Goal: Check status: Check status

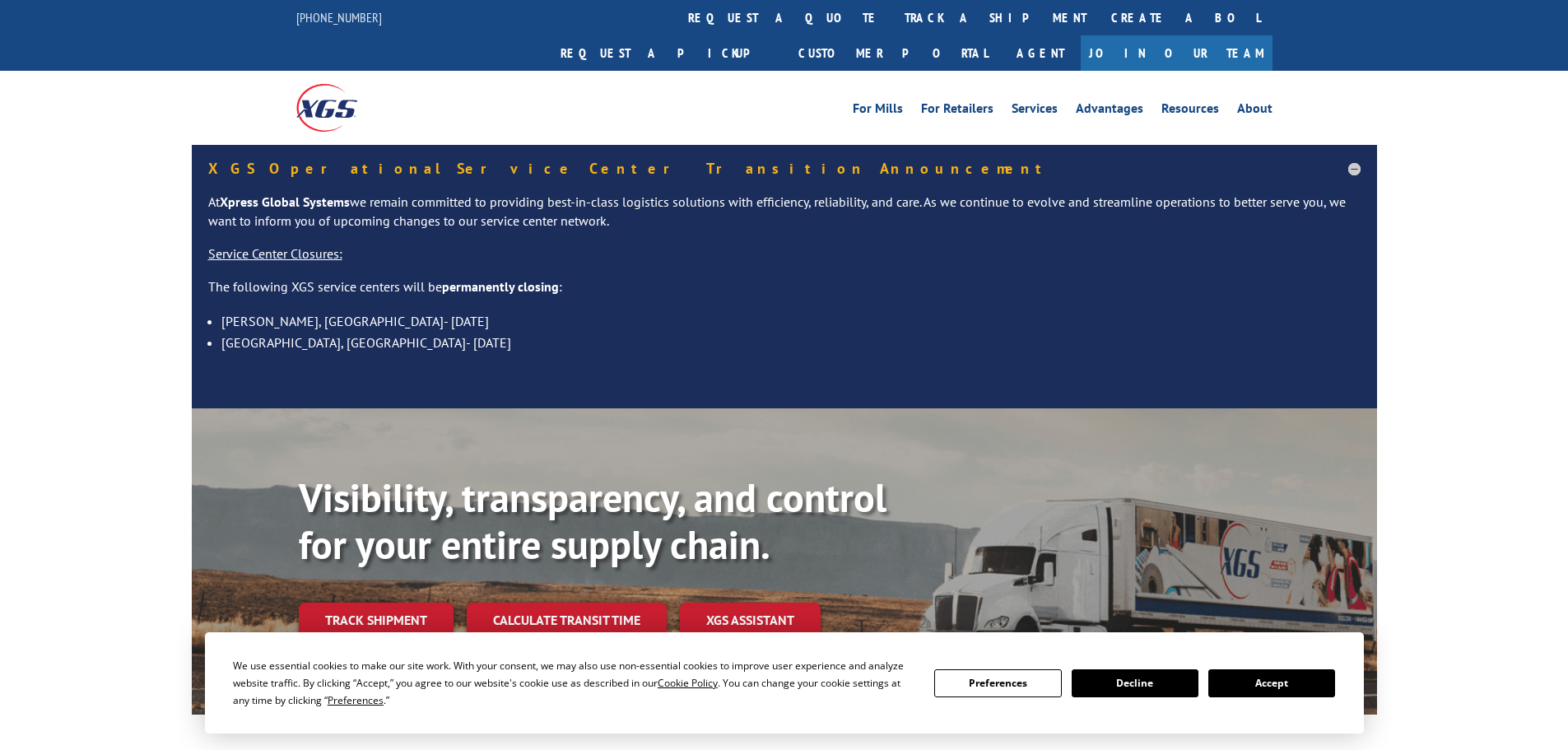
drag, startPoint x: 721, startPoint y: 8, endPoint x: 720, endPoint y: 29, distance: 21.0
click at [892, 8] on link "track a shipment" at bounding box center [996, 18] width 207 height 35
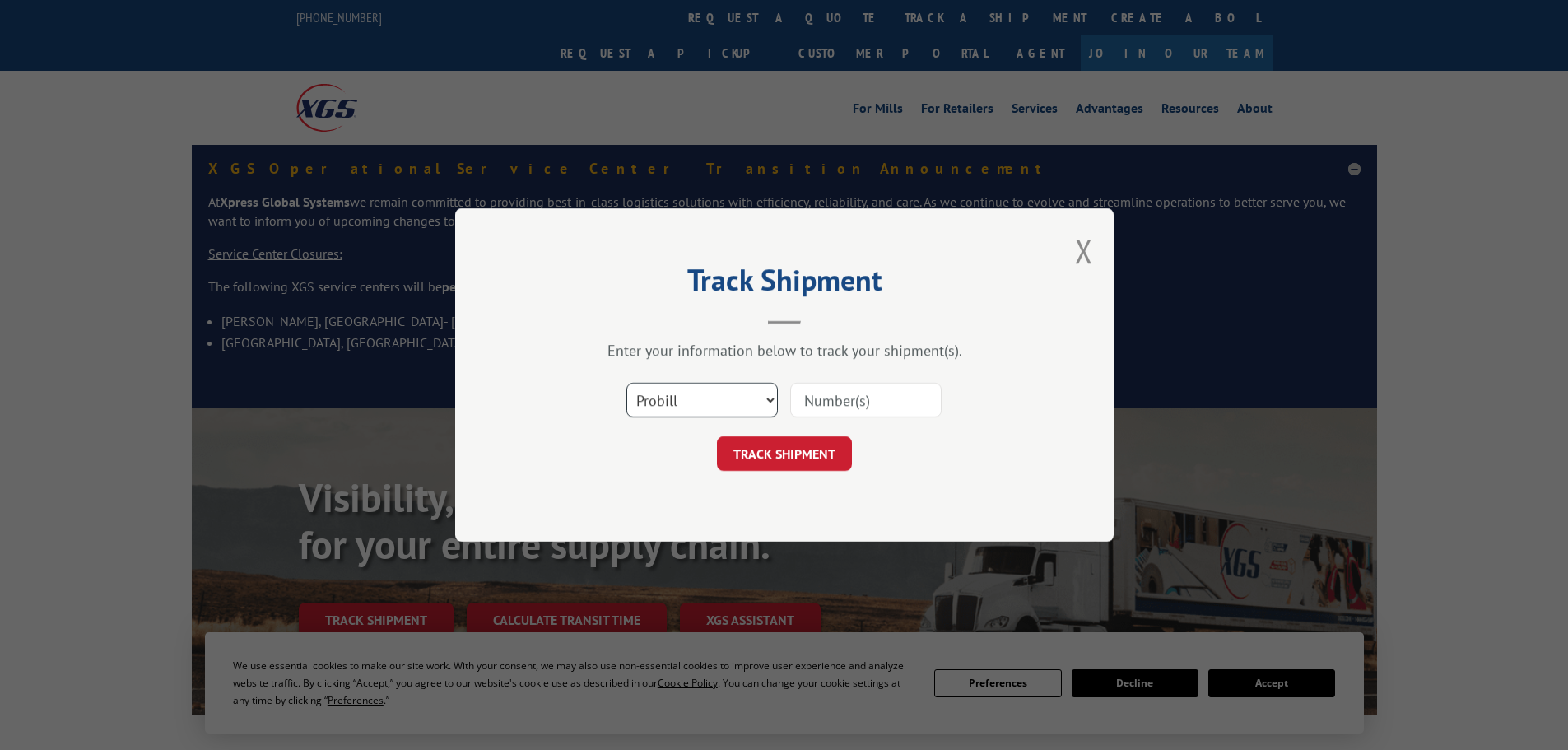
click at [672, 411] on select "Select category... Probill BOL PO" at bounding box center [702, 400] width 152 height 34
click at [626, 383] on select "Select category... Probill BOL PO" at bounding box center [702, 400] width 152 height 34
click at [817, 409] on input at bounding box center [867, 400] width 152 height 34
paste input "16571341"
type input "16571341"
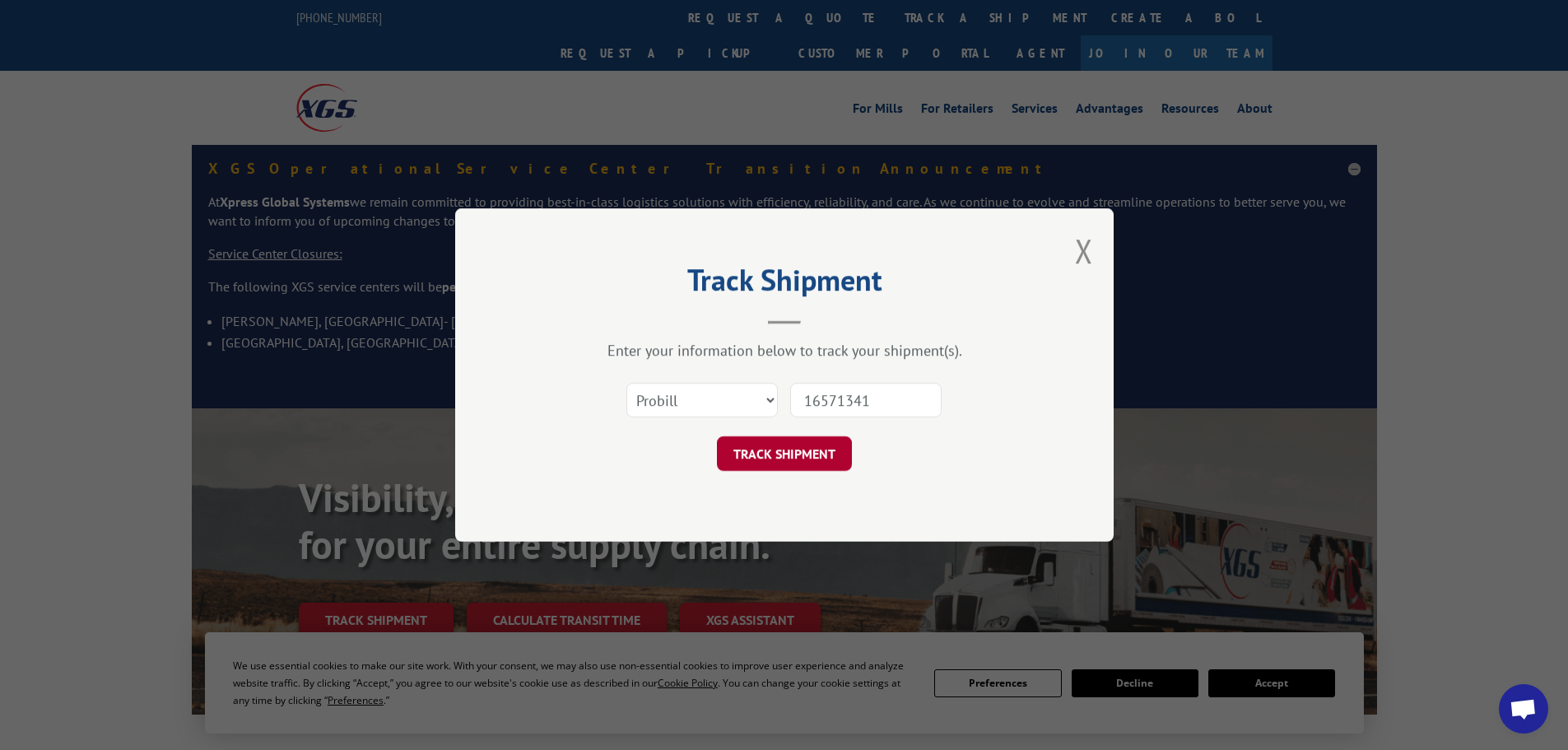
click at [763, 454] on button "TRACK SHIPMENT" at bounding box center [785, 453] width 135 height 34
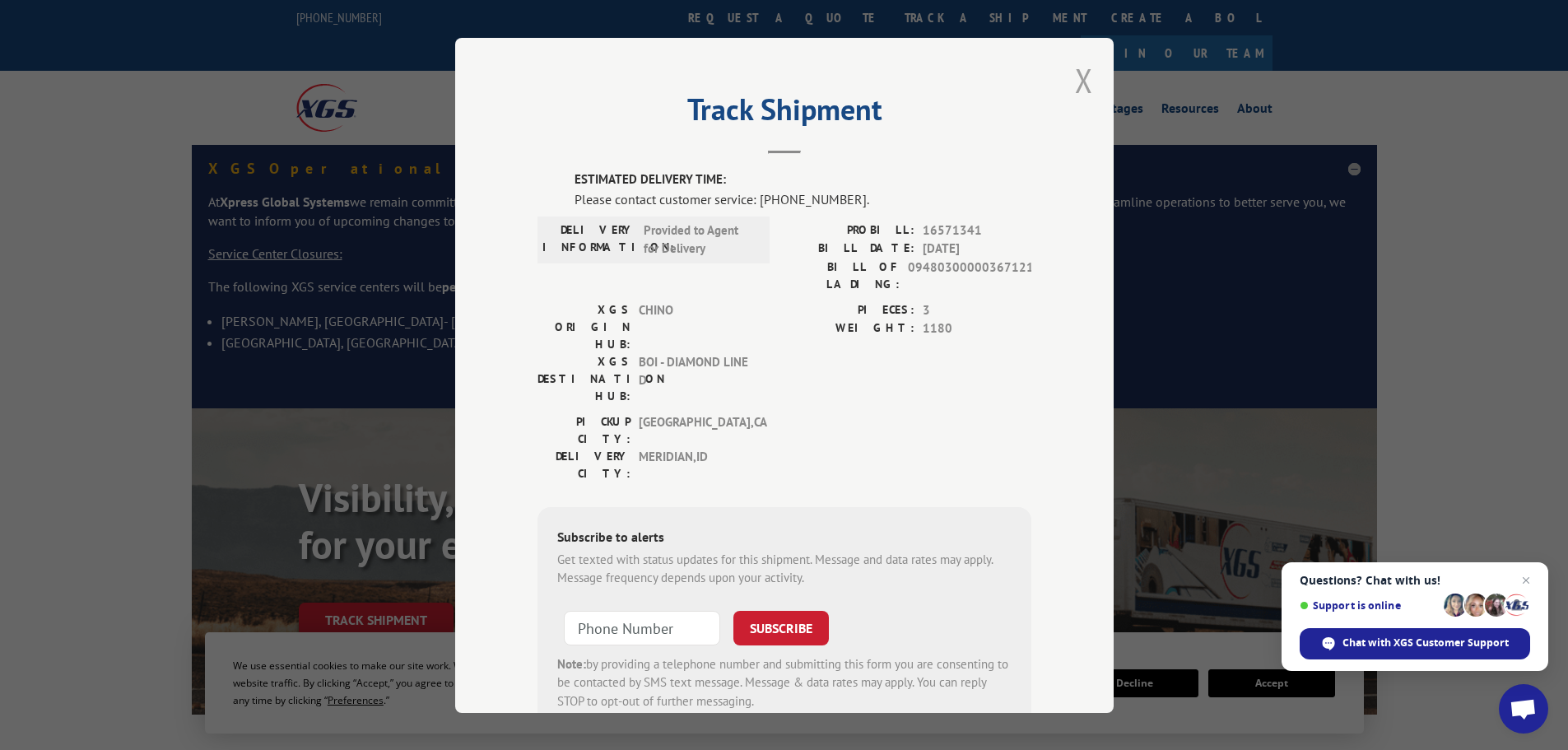
click at [1081, 77] on button "Close modal" at bounding box center [1084, 80] width 18 height 43
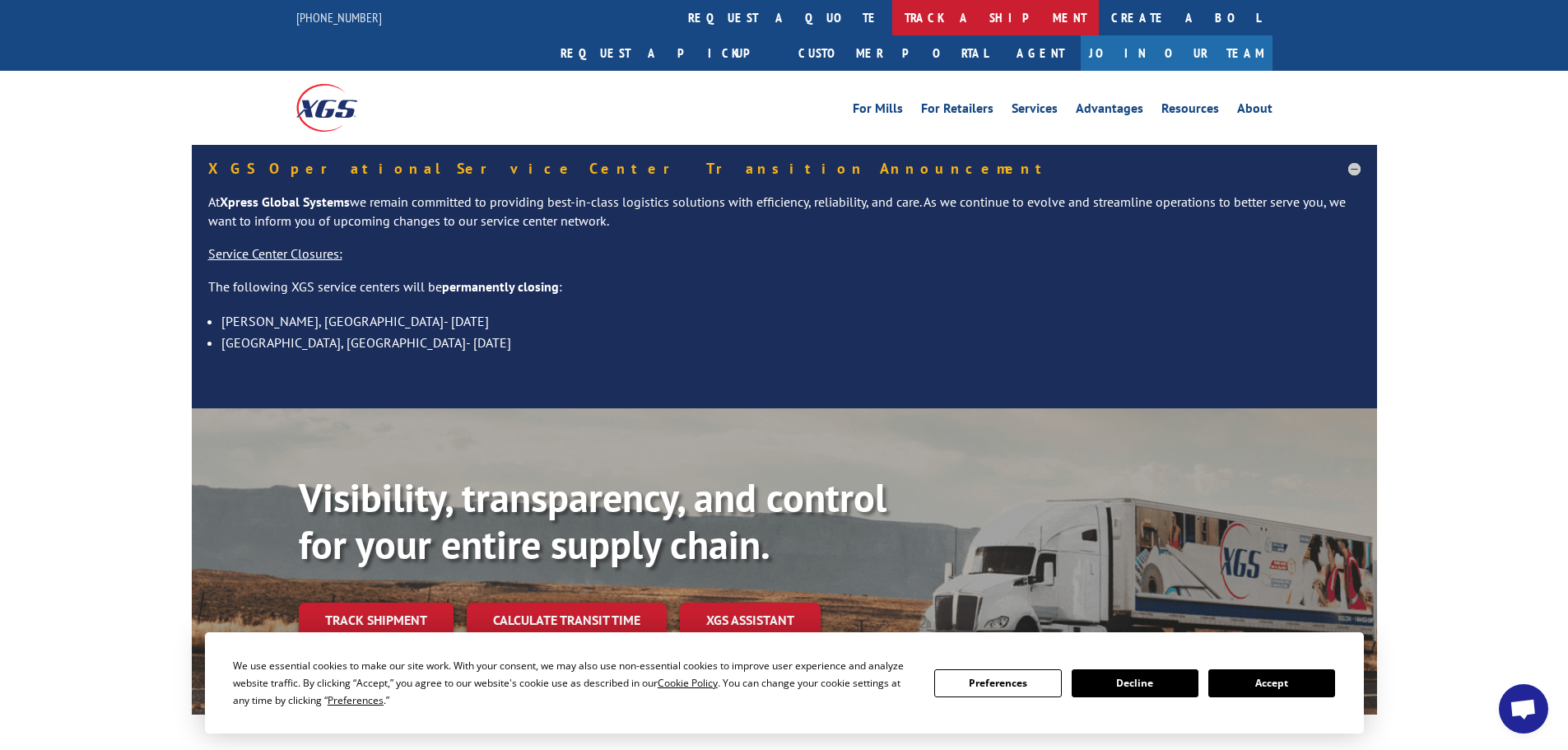
click at [892, 18] on link "track a shipment" at bounding box center [996, 18] width 207 height 35
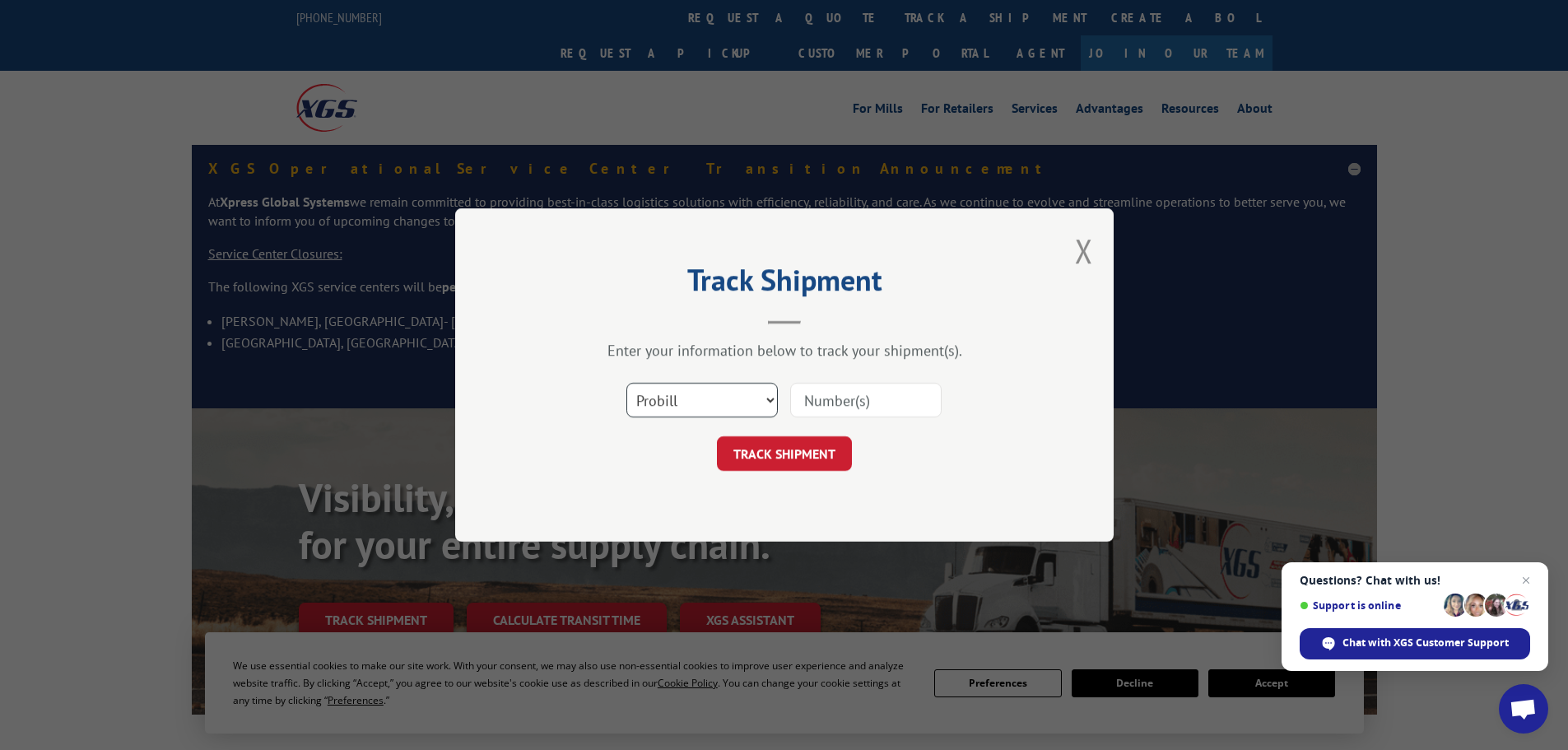
click at [691, 415] on select "Select category... Probill BOL PO" at bounding box center [702, 400] width 152 height 34
select select "bol"
click at [626, 383] on select "Select category... Probill BOL PO" at bounding box center [702, 400] width 152 height 34
click at [825, 401] on input at bounding box center [867, 400] width 152 height 34
paste input "5158059"
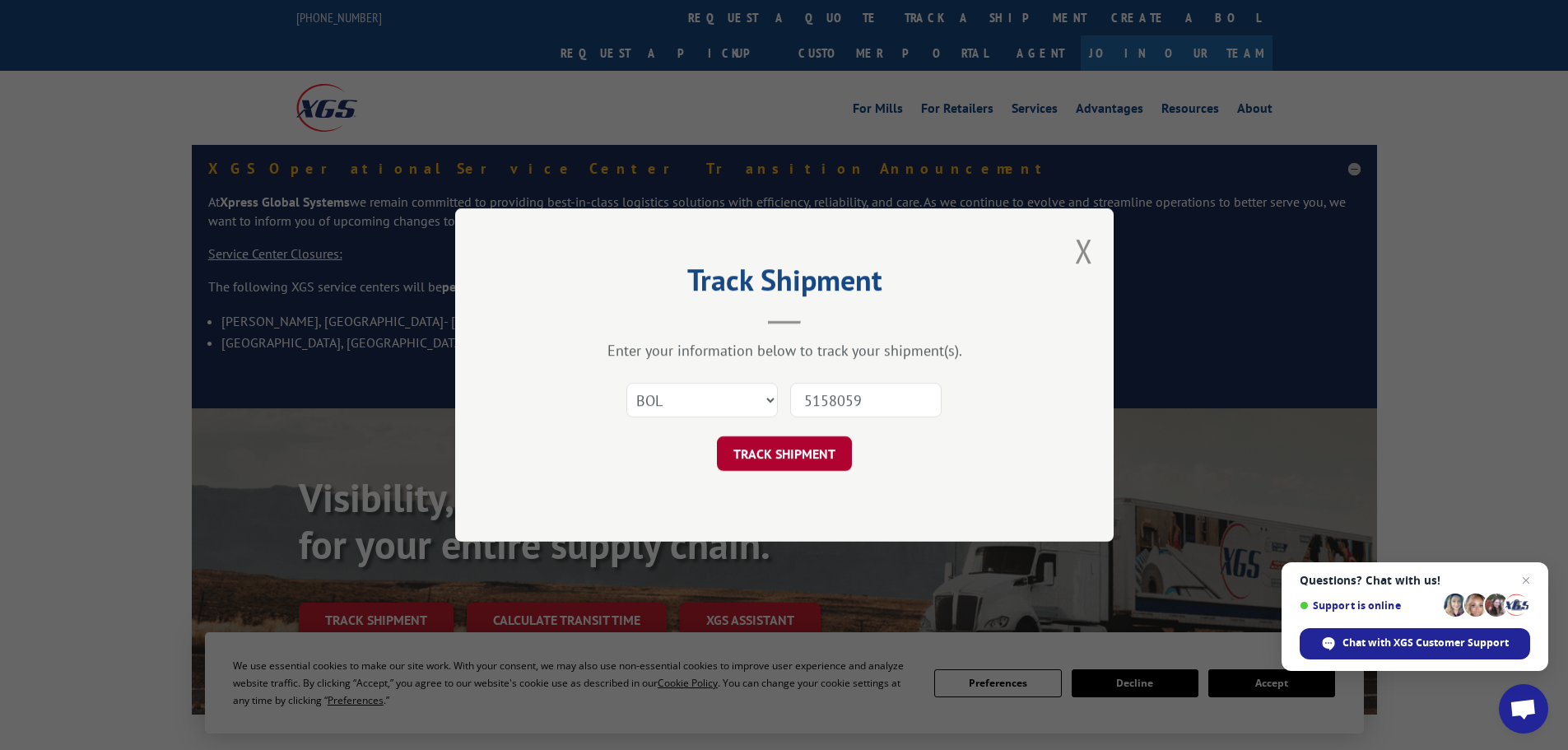
type input "5158059"
click at [782, 452] on button "TRACK SHIPMENT" at bounding box center [785, 453] width 135 height 34
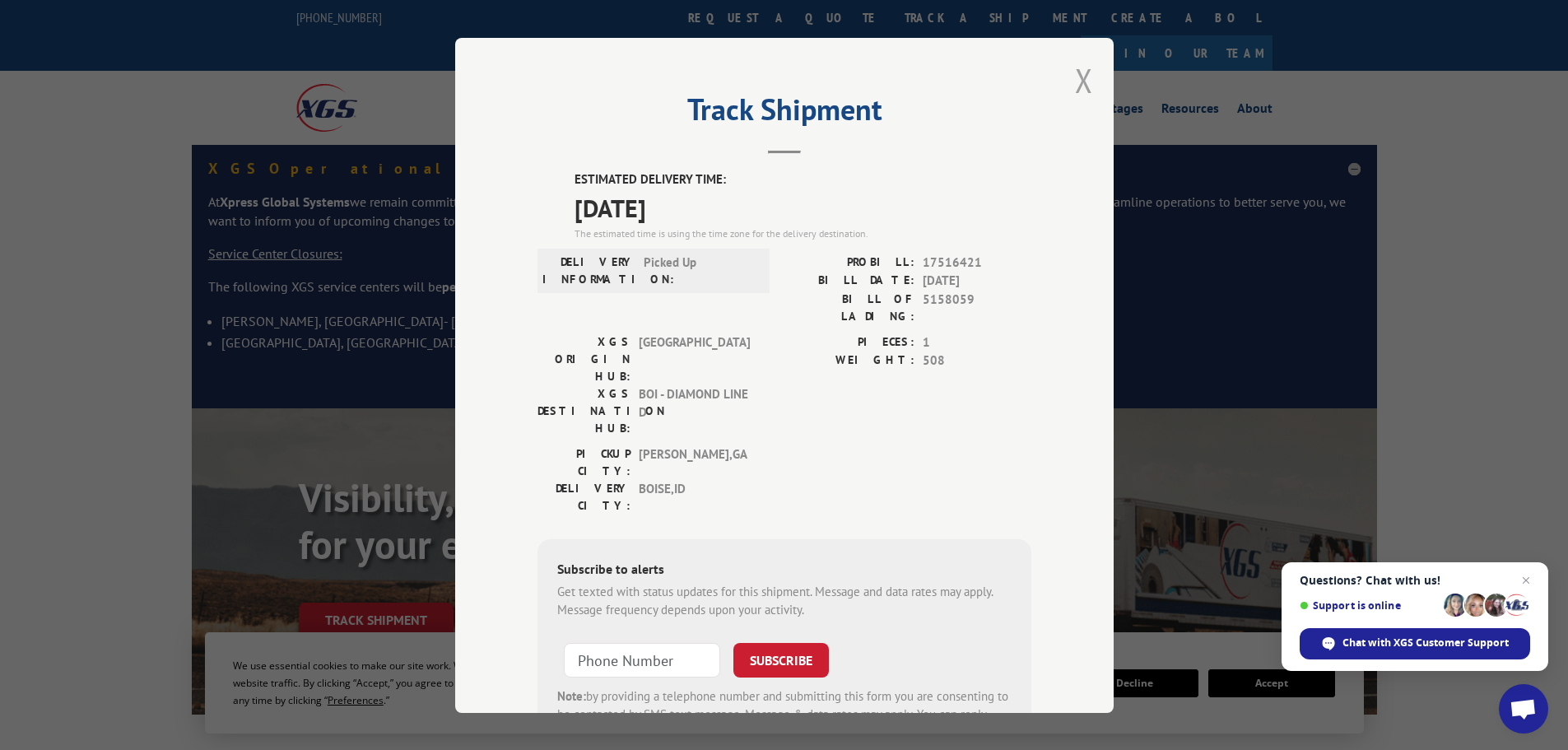
click at [1076, 86] on button "Close modal" at bounding box center [1084, 80] width 18 height 43
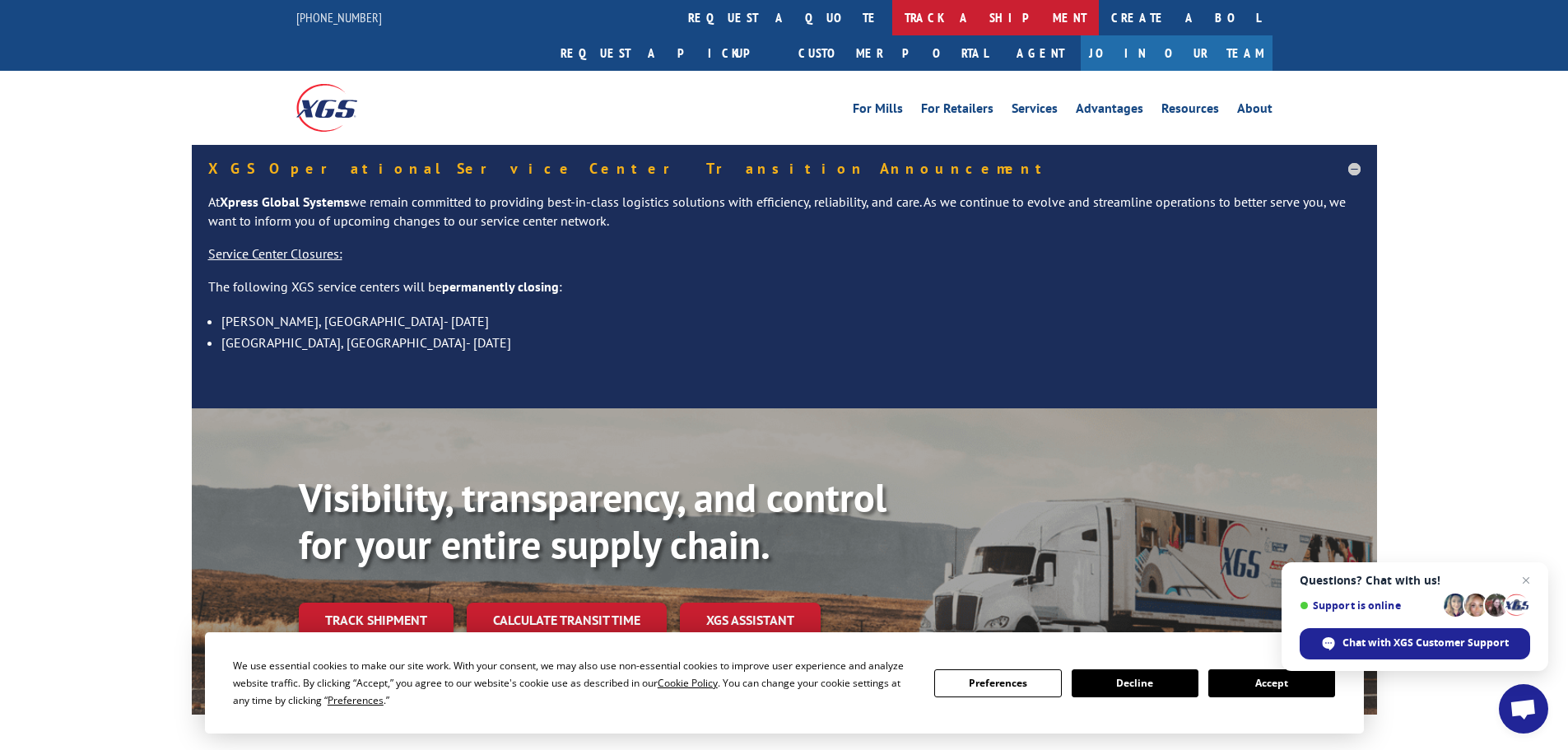
click at [892, 20] on link "track a shipment" at bounding box center [996, 18] width 207 height 35
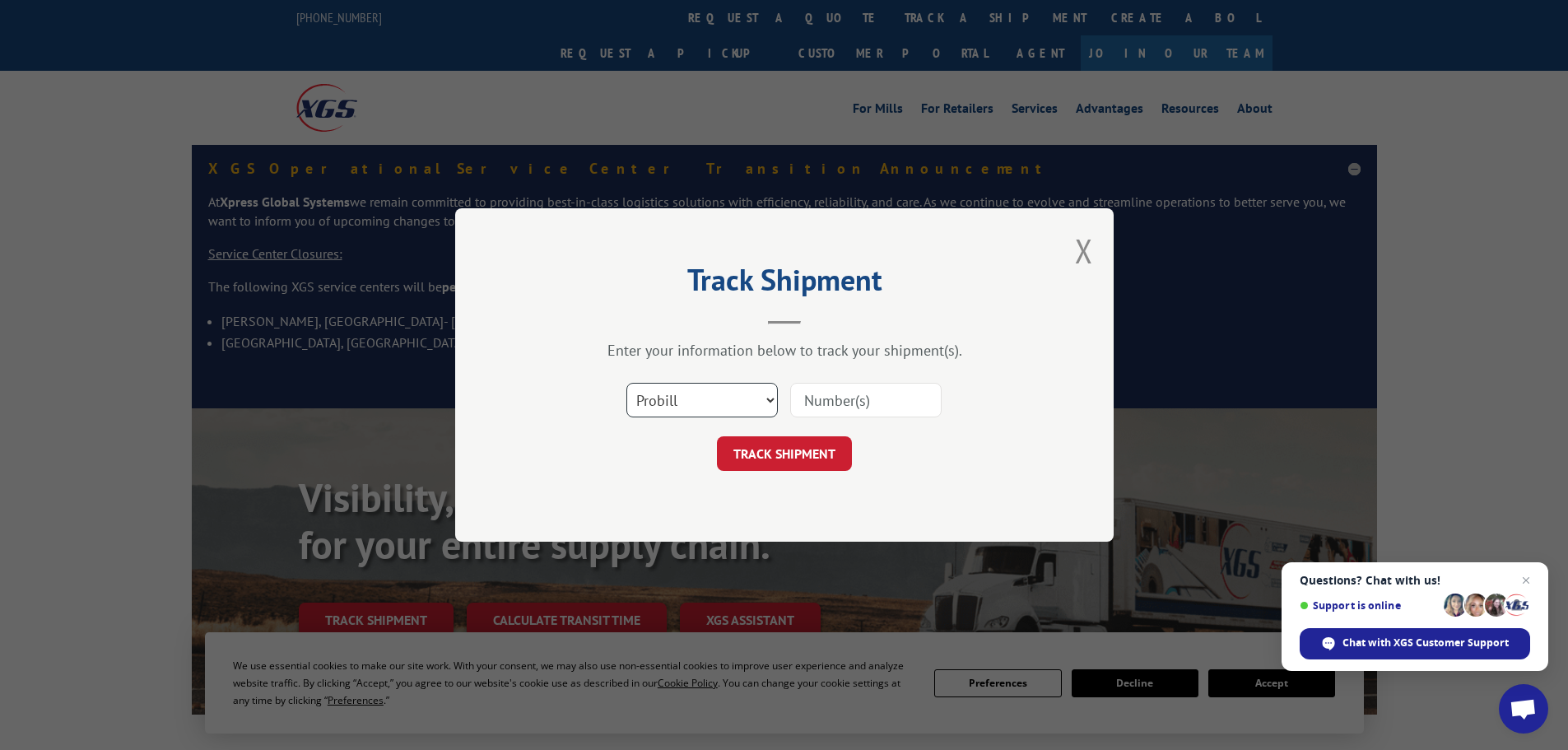
click at [701, 405] on select "Select category... Probill BOL PO" at bounding box center [702, 400] width 152 height 34
select select "bol"
click at [626, 383] on select "Select category... Probill BOL PO" at bounding box center [702, 400] width 152 height 34
click at [807, 406] on input at bounding box center [867, 400] width 152 height 34
paste input "Measure Scheduled on 9/2/2025 measure confirmation number 53933081"
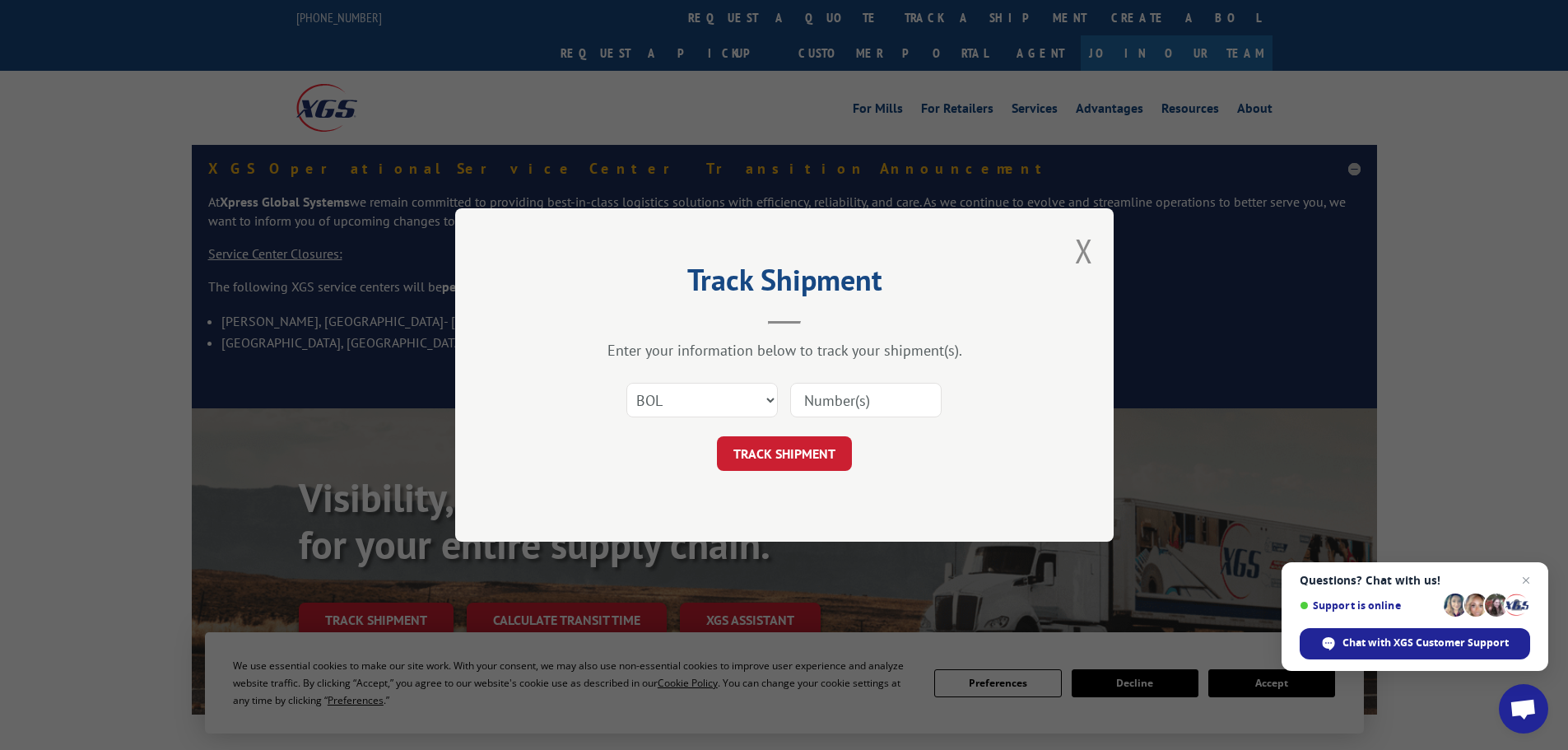
type input "Measure Scheduled on 9/2/2025 measure confirmation number 53933081"
drag, startPoint x: 928, startPoint y: 399, endPoint x: 754, endPoint y: 399, distance: 174.0
click at [754, 399] on div "Select category... Probill BOL PO Measure Scheduled on 9/2/2025 measure confirm…" at bounding box center [785, 400] width 494 height 54
drag, startPoint x: 871, startPoint y: 395, endPoint x: 761, endPoint y: 397, distance: 110.0
click at [761, 397] on div "Select category... Probill BOL PO This field is required" at bounding box center [785, 400] width 494 height 54
